Goal: Navigation & Orientation: Find specific page/section

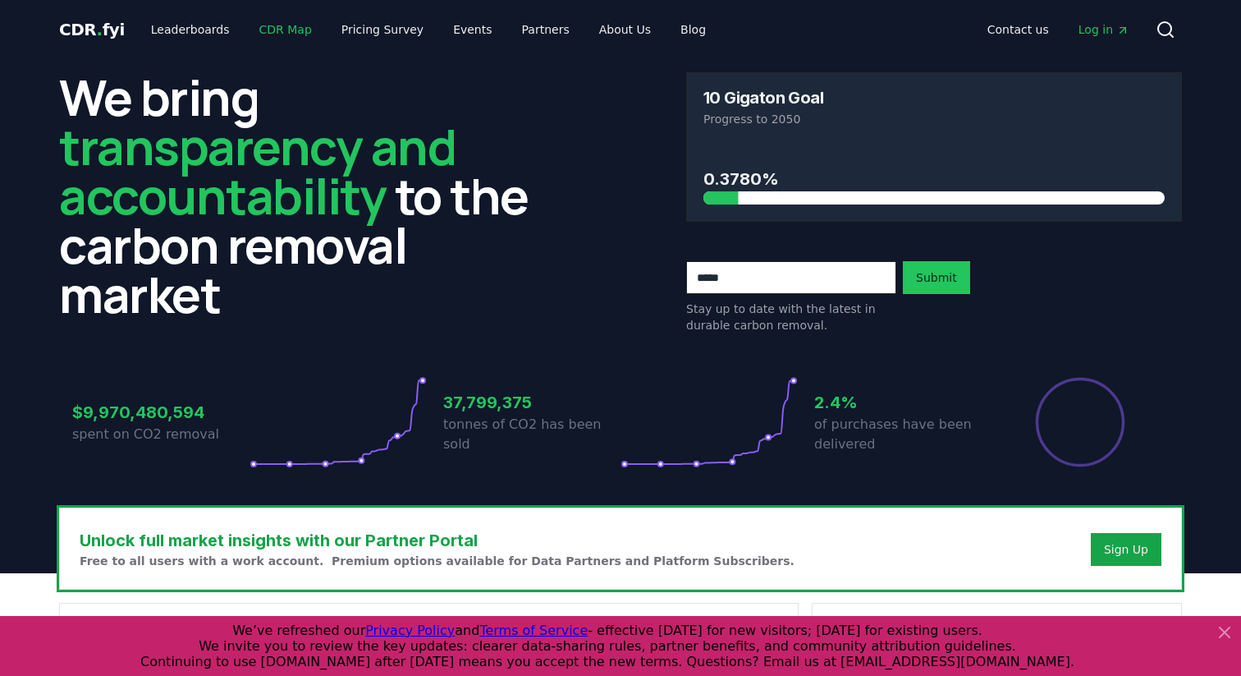
click at [286, 34] on link "CDR Map" at bounding box center [285, 30] width 79 height 30
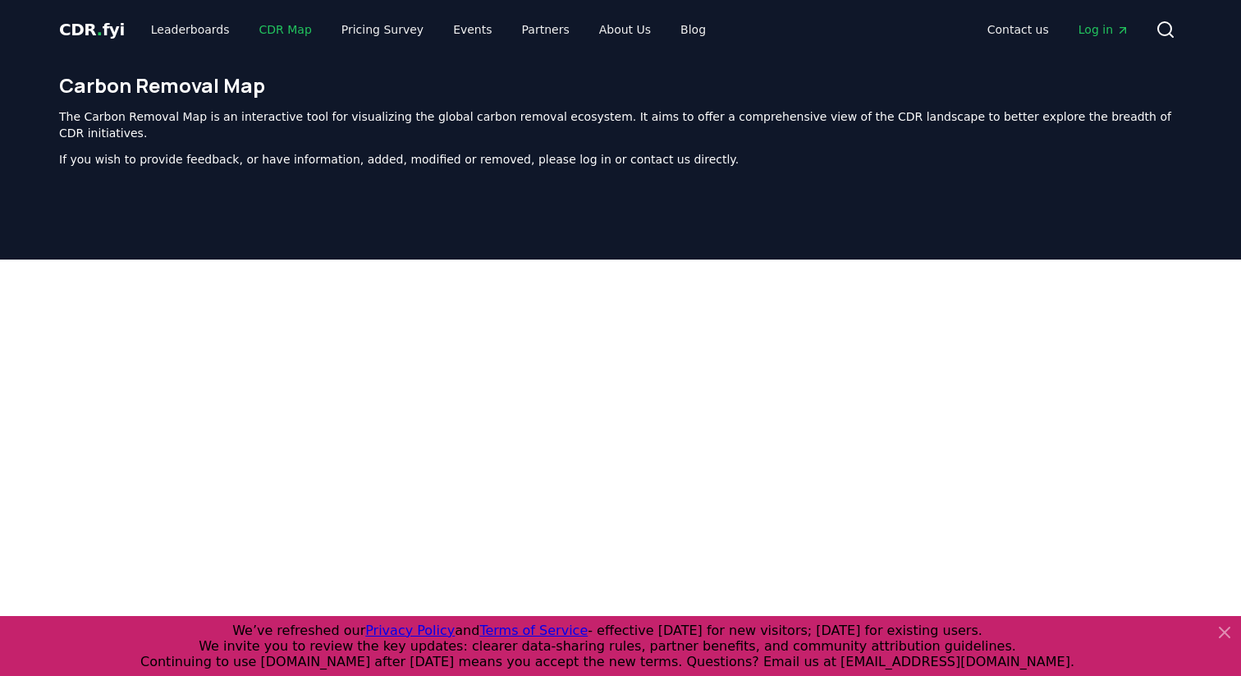
click at [273, 34] on link "CDR Map" at bounding box center [285, 30] width 79 height 30
click at [174, 34] on link "Leaderboards" at bounding box center [190, 30] width 105 height 30
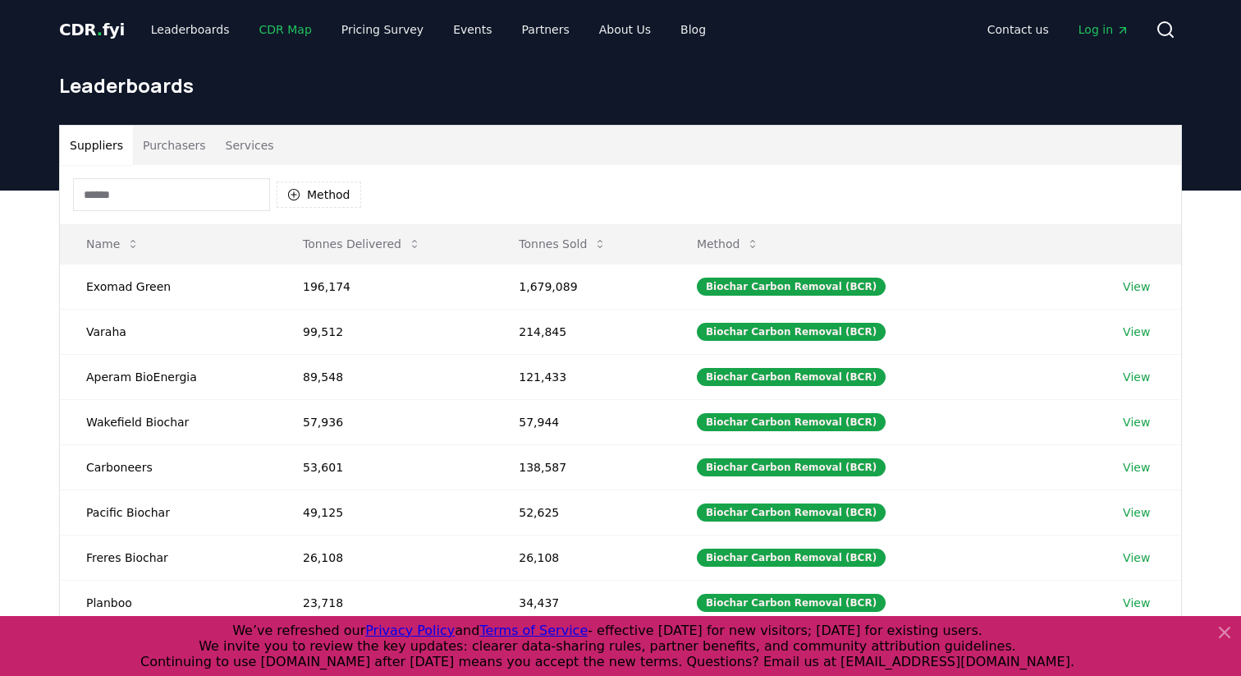
click at [256, 30] on link "CDR Map" at bounding box center [285, 30] width 79 height 30
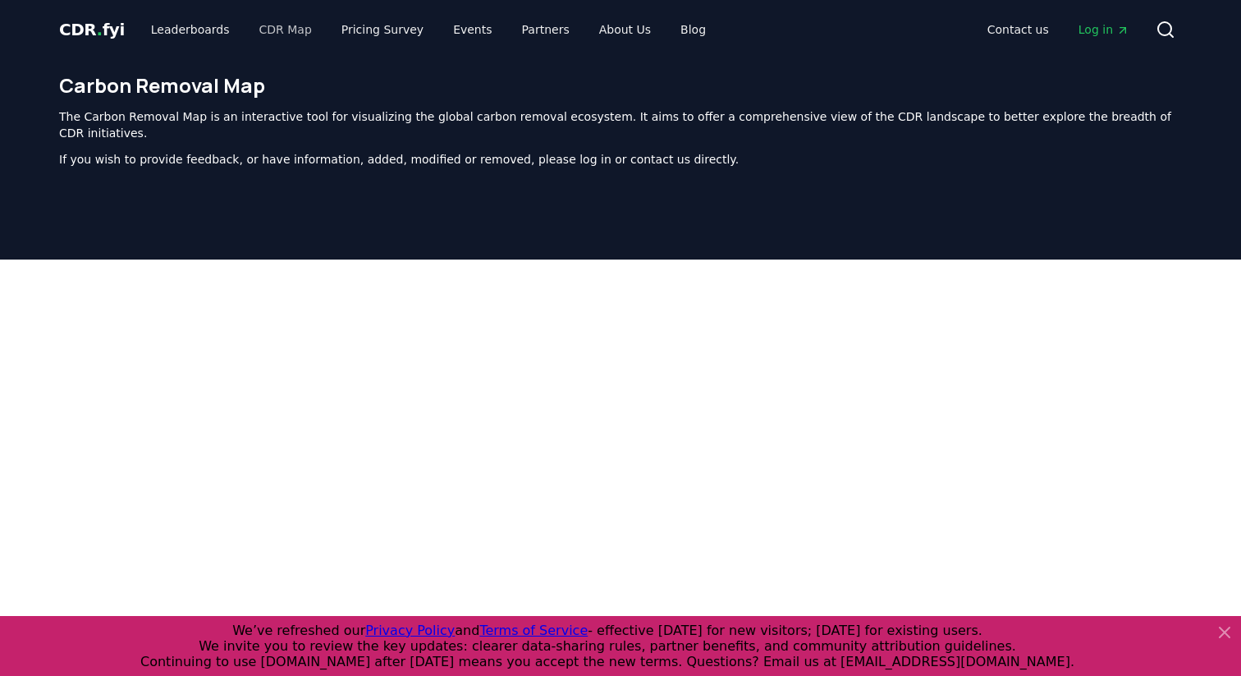
scroll to position [506, 0]
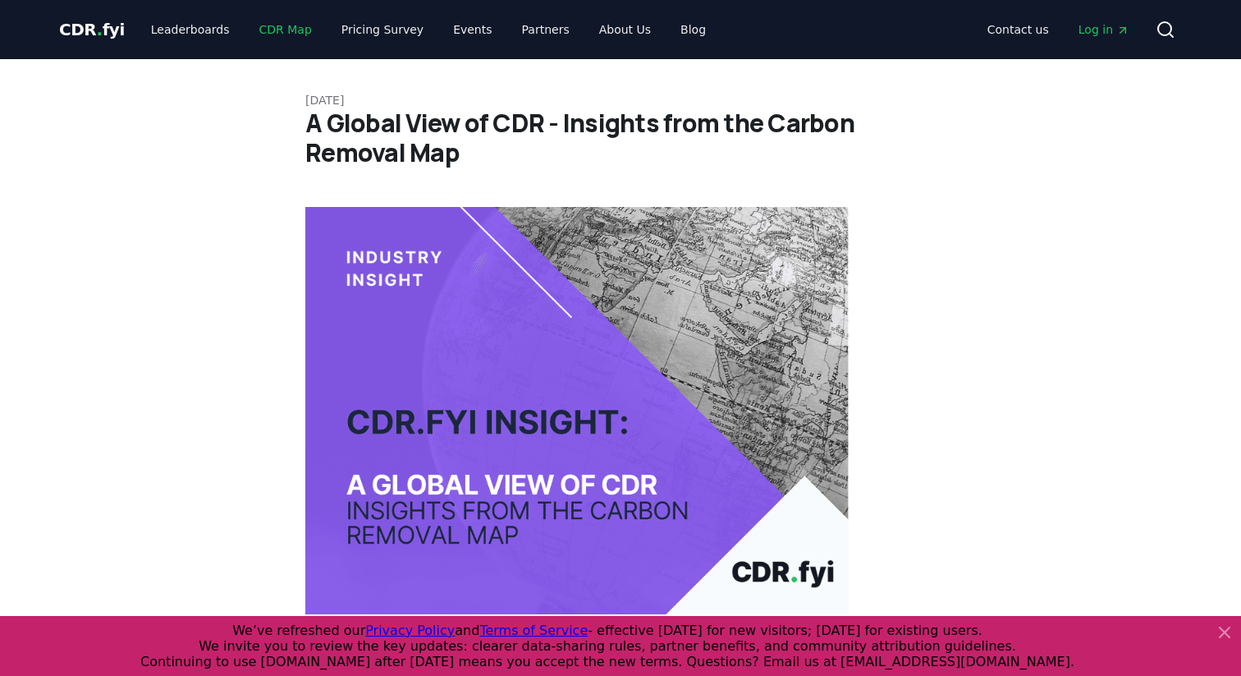
click at [292, 25] on link "CDR Map" at bounding box center [285, 30] width 79 height 30
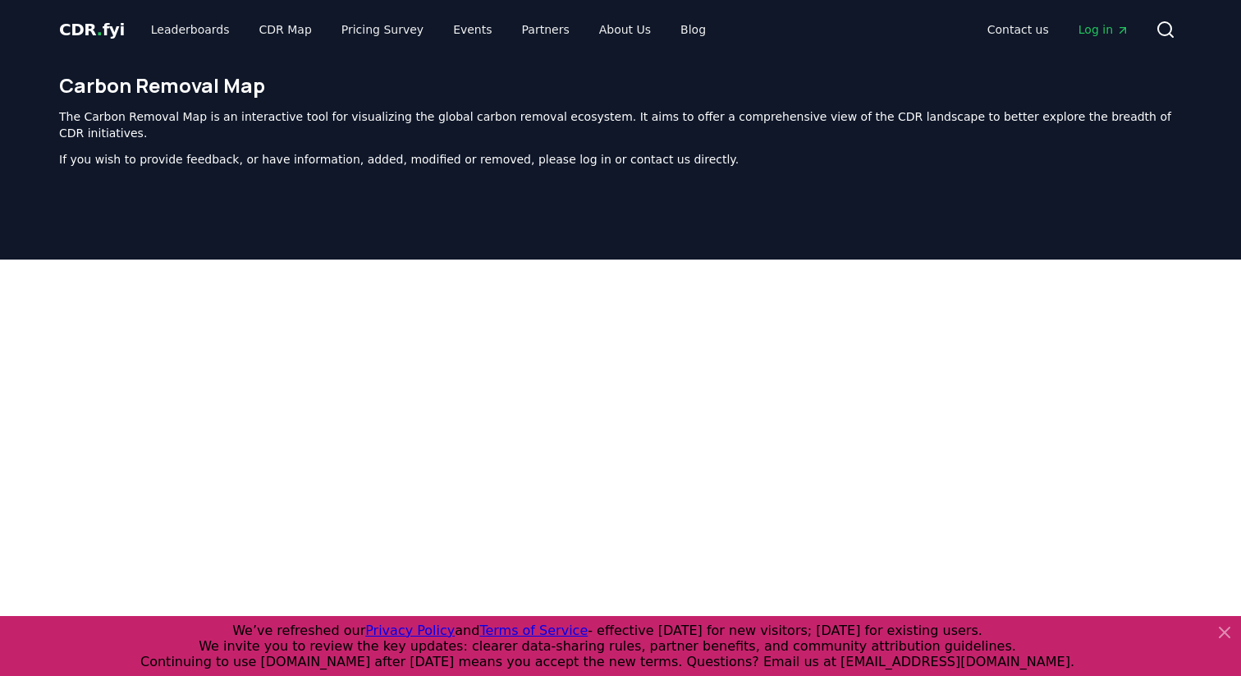
click at [110, 25] on span "CDR . fyi" at bounding box center [92, 30] width 66 height 20
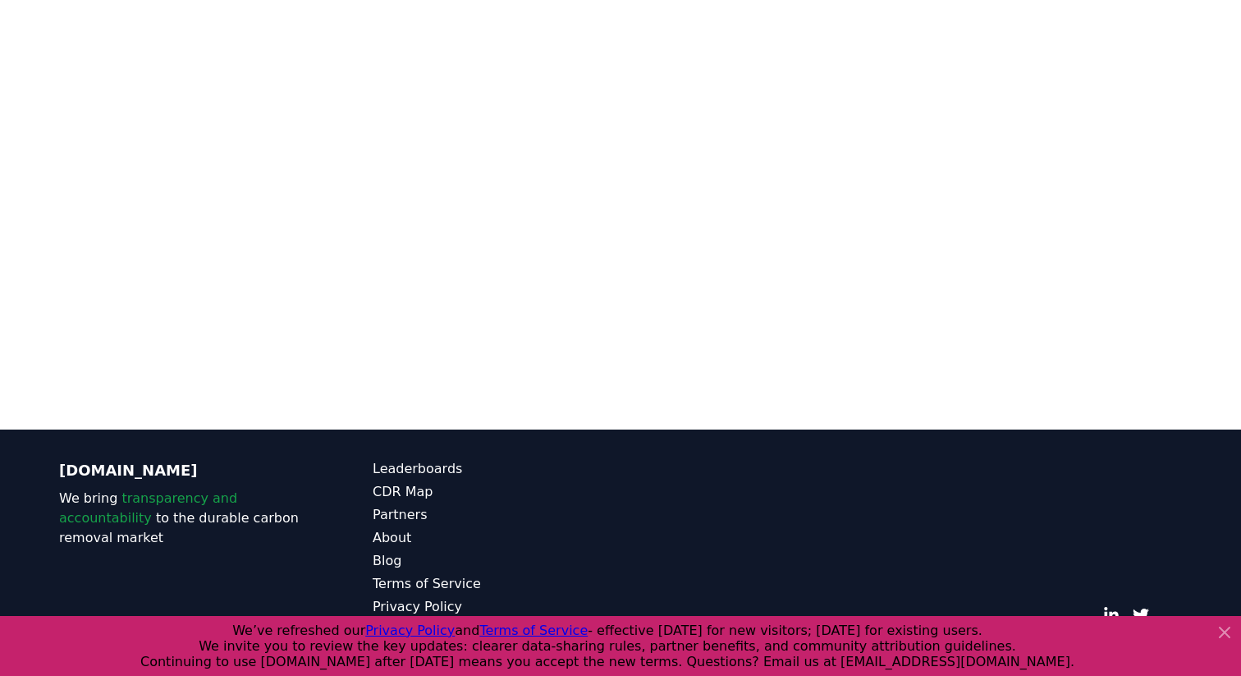
scroll to position [344, 0]
